Goal: Information Seeking & Learning: Learn about a topic

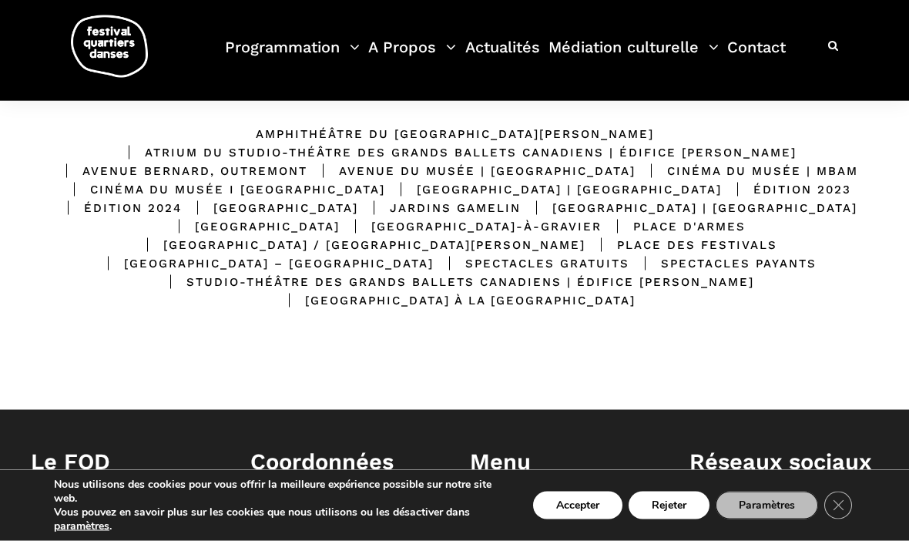
scroll to position [396, 0]
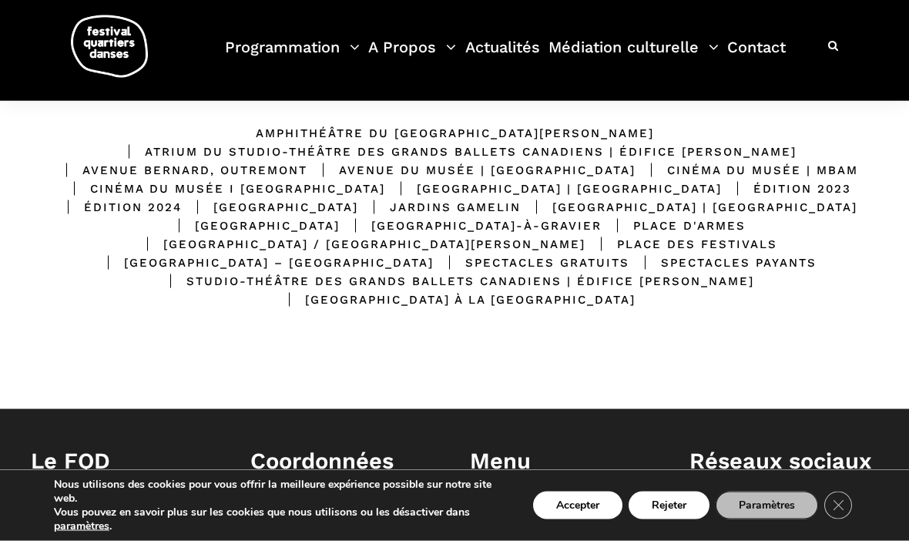
click at [602, 235] on div "Place d'Armes" at bounding box center [674, 225] width 144 height 18
click at [602, 234] on div "Place d'Armes" at bounding box center [674, 225] width 144 height 18
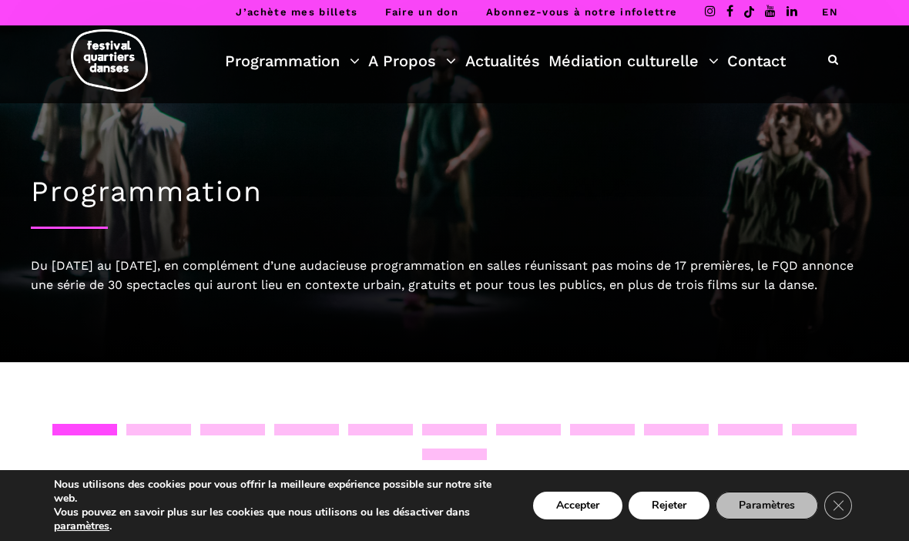
scroll to position [0, 0]
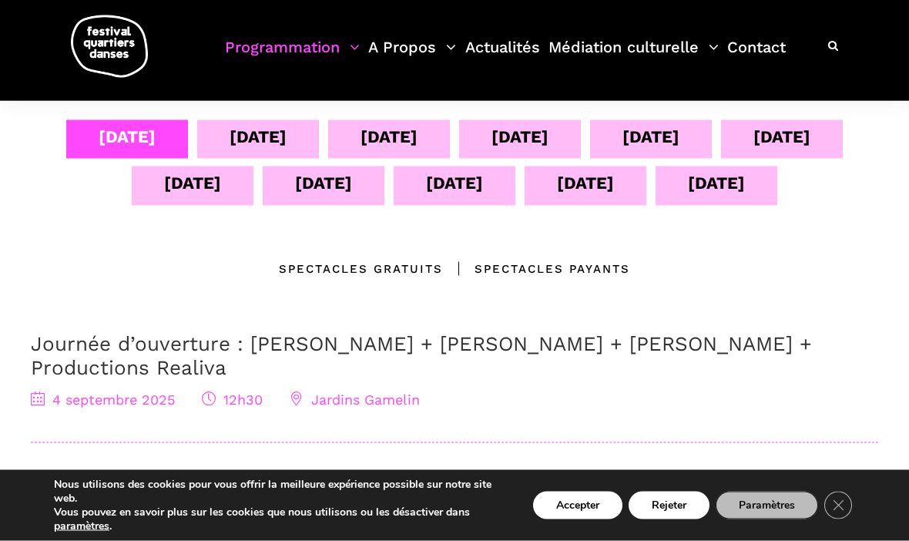
scroll to position [331, 0]
click at [527, 142] on div "[DATE]" at bounding box center [519, 135] width 57 height 27
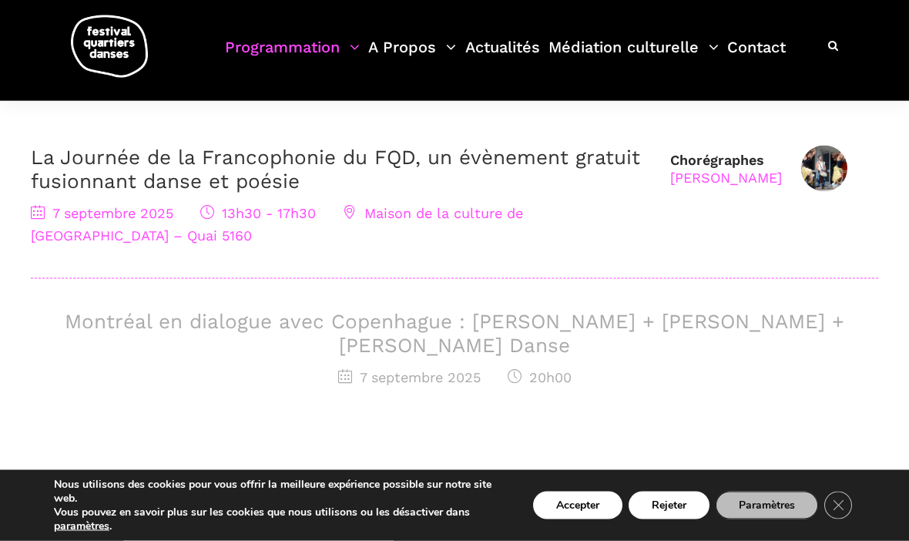
scroll to position [518, 0]
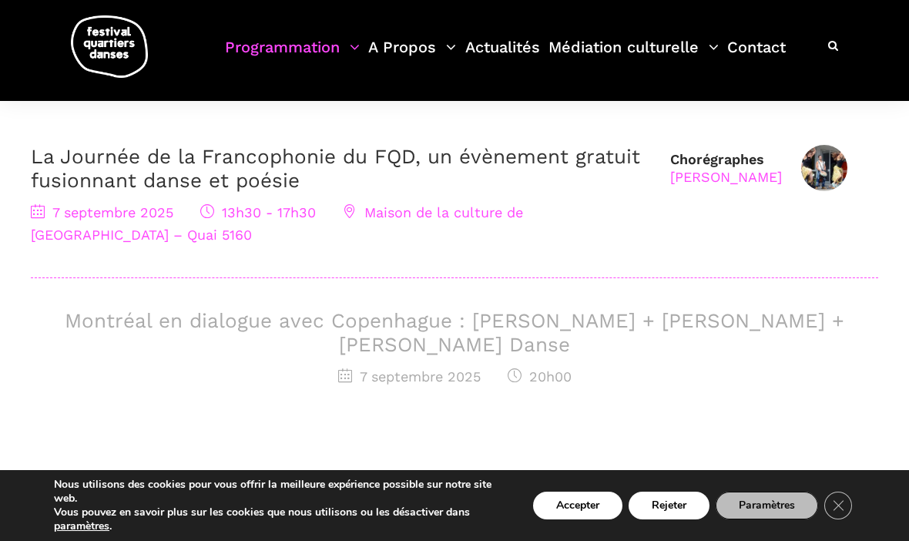
click at [494, 226] on div "[DATE] 13h30 - 17h30 Maison de la culture de [GEOGRAPHIC_DATA] – Quai 5160" at bounding box center [343, 224] width 624 height 45
click at [361, 216] on span "Maison de la culture de Verdun – Quai 5160" at bounding box center [277, 223] width 492 height 39
click at [501, 225] on div "7 septembre 2025 13h30 - 17h30 Maison de la culture de Verdun – Quai 5160" at bounding box center [343, 224] width 624 height 45
click at [511, 222] on div "7 septembre 2025 13h30 - 17h30 Maison de la culture de Verdun – Quai 5160" at bounding box center [343, 224] width 624 height 45
click at [515, 221] on div "7 septembre 2025 13h30 - 17h30 Maison de la culture de Verdun – Quai 5160" at bounding box center [343, 224] width 624 height 45
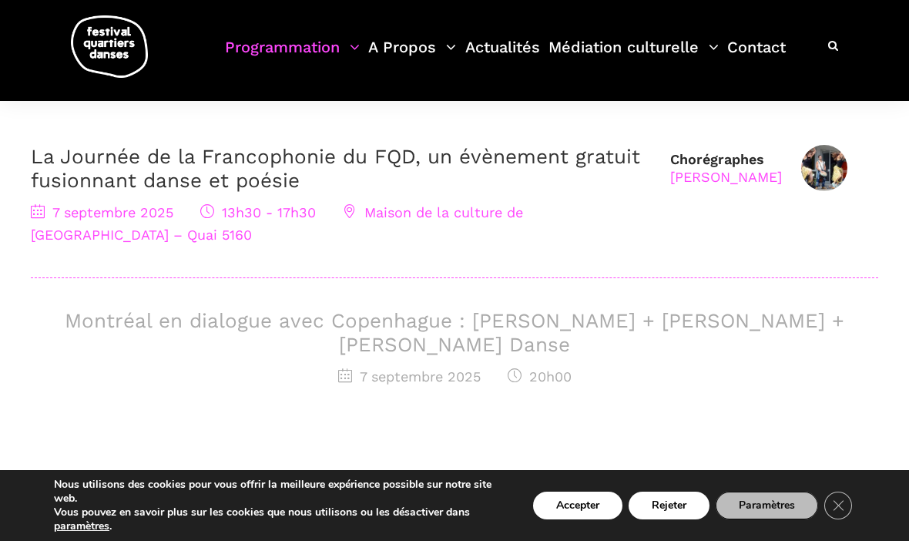
click at [605, 221] on div "7 septembre 2025 13h30 - 17h30 Maison de la culture de Verdun – Quai 5160" at bounding box center [343, 224] width 624 height 45
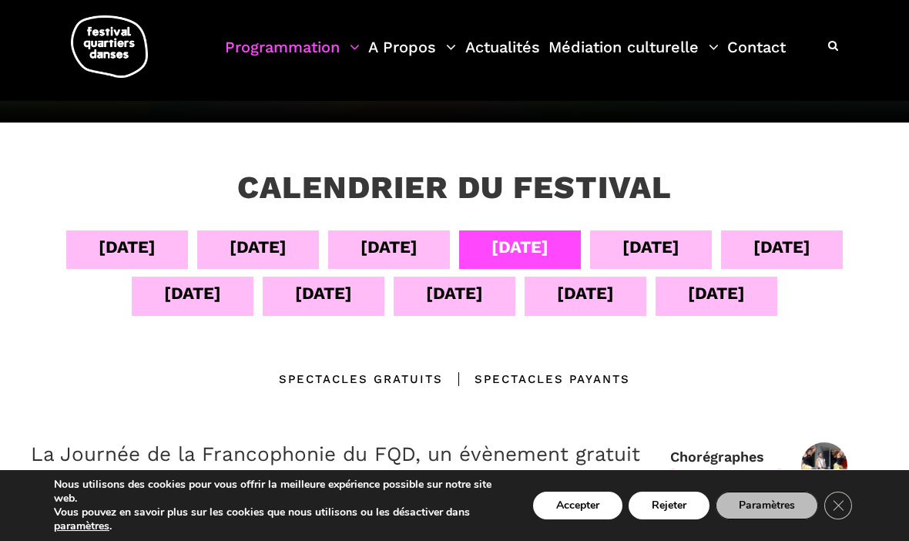
scroll to position [304, 0]
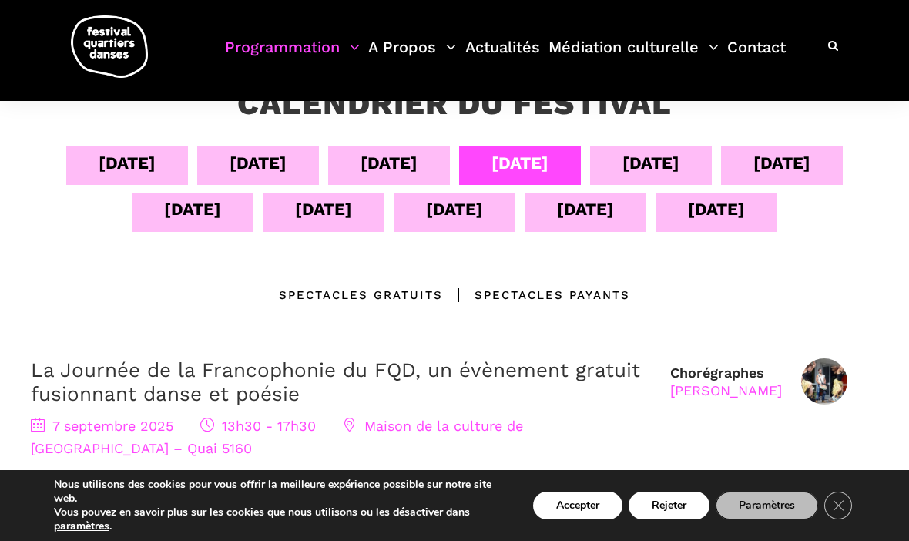
click at [404, 166] on div "06 sept" at bounding box center [388, 162] width 57 height 27
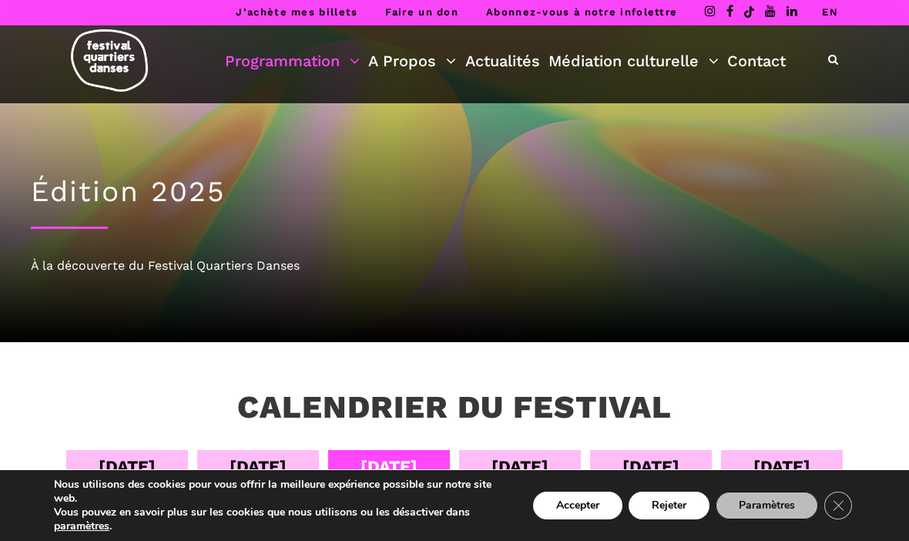
scroll to position [0, 0]
